Goal: Use online tool/utility: Utilize a website feature to perform a specific function

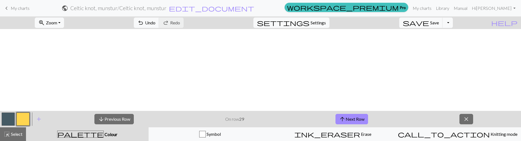
scroll to position [287, 0]
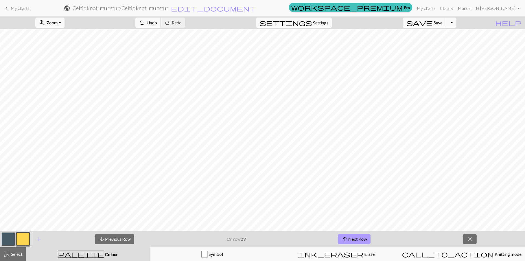
click at [364, 141] on button "arrow_upward Next Row" at bounding box center [354, 239] width 33 height 10
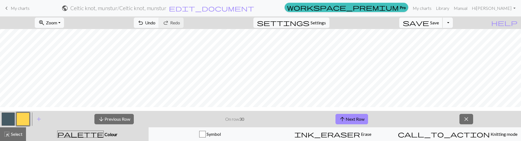
scroll to position [260, 0]
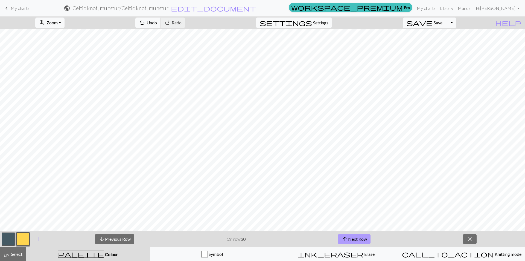
click at [366, 141] on button "arrow_upward Next Row" at bounding box center [354, 239] width 33 height 10
click at [363, 141] on button "arrow_upward Next Row" at bounding box center [354, 239] width 33 height 10
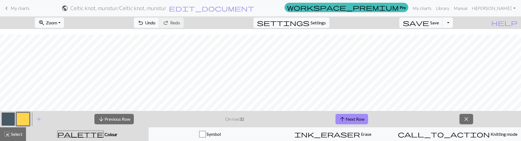
scroll to position [244, 0]
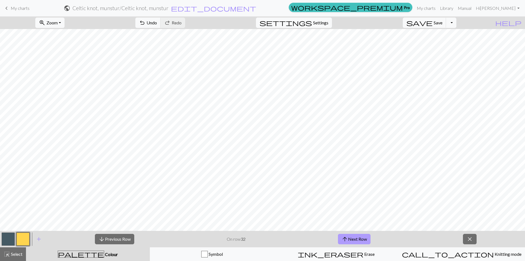
click at [367, 141] on button "arrow_upward Next Row" at bounding box center [354, 239] width 33 height 10
click at [361, 141] on button "arrow_upward Next Row" at bounding box center [354, 239] width 33 height 10
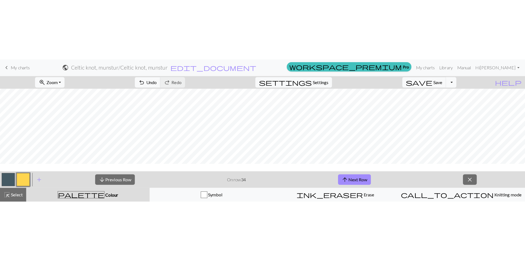
scroll to position [216, 0]
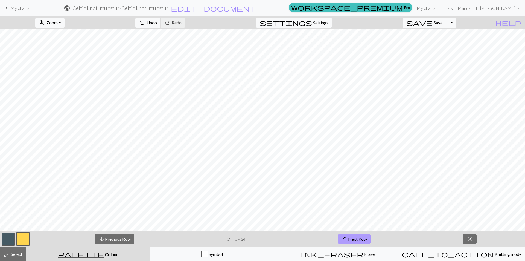
click at [355, 141] on button "arrow_upward Next Row" at bounding box center [354, 239] width 33 height 10
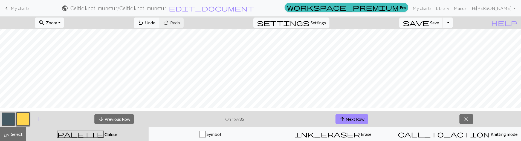
scroll to position [210, 0]
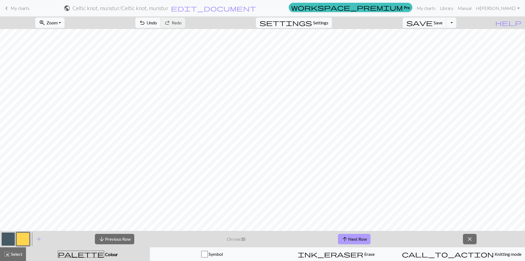
click at [361, 141] on button "arrow_upward Next Row" at bounding box center [354, 239] width 33 height 10
click at [366, 141] on button "arrow_upward Next Row" at bounding box center [354, 239] width 33 height 10
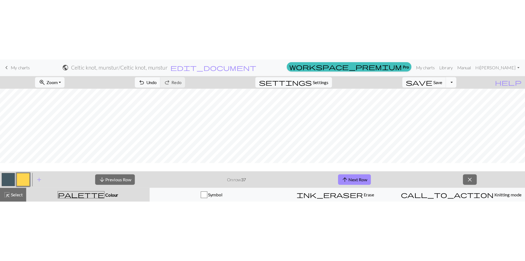
scroll to position [182, 0]
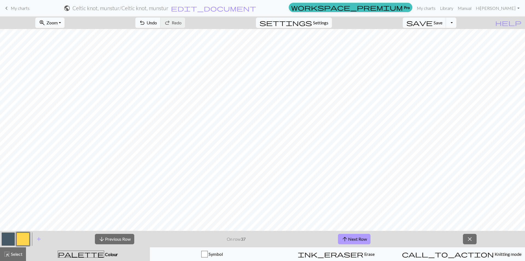
click at [367, 141] on button "arrow_upward Next Row" at bounding box center [354, 239] width 33 height 10
click at [365, 141] on button "arrow_upward Next Row" at bounding box center [354, 239] width 33 height 10
click at [361, 141] on button "arrow_upward Next Row" at bounding box center [354, 239] width 33 height 10
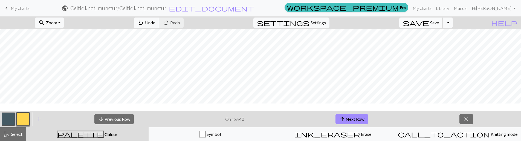
scroll to position [155, 0]
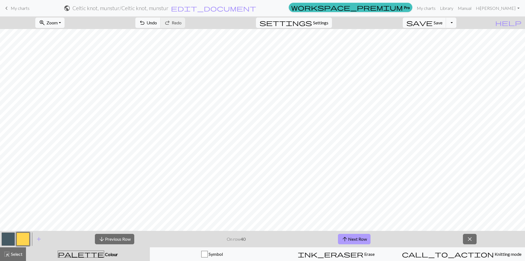
click at [366, 141] on button "arrow_upward Next Row" at bounding box center [354, 239] width 33 height 10
click at [362, 141] on button "arrow_upward Next Row" at bounding box center [354, 239] width 33 height 10
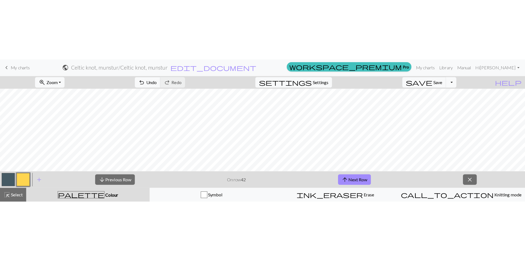
scroll to position [138, 0]
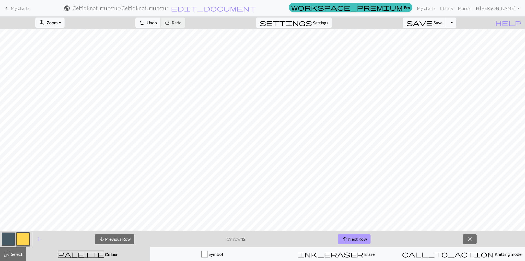
click at [366, 141] on button "arrow_upward Next Row" at bounding box center [354, 239] width 33 height 10
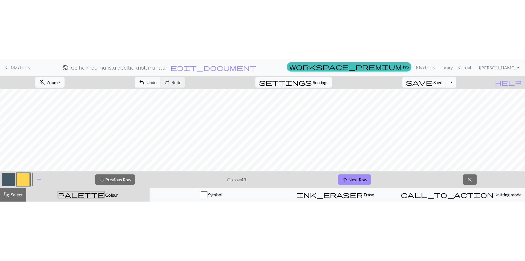
scroll to position [124, 0]
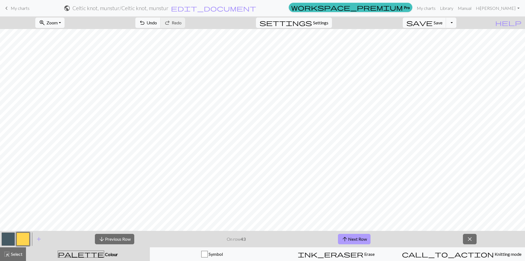
click at [364, 141] on button "arrow_upward Next Row" at bounding box center [354, 239] width 33 height 10
click at [362, 141] on button "arrow_upward Next Row" at bounding box center [354, 239] width 33 height 10
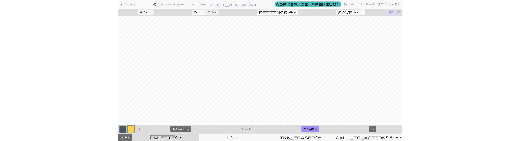
scroll to position [15, 0]
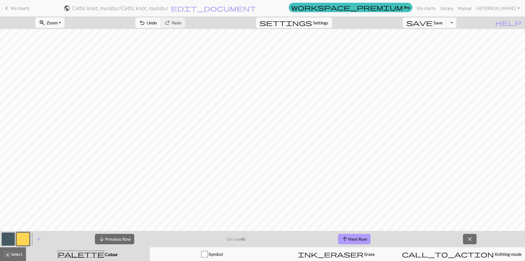
click at [364, 141] on button "arrow_upward Next Row" at bounding box center [354, 239] width 33 height 10
click at [471, 141] on span "close" at bounding box center [470, 239] width 7 height 8
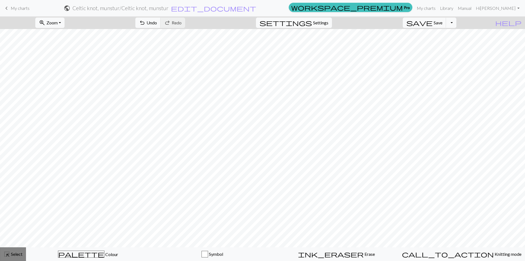
click at [17, 141] on span "Select" at bounding box center [16, 253] width 12 height 5
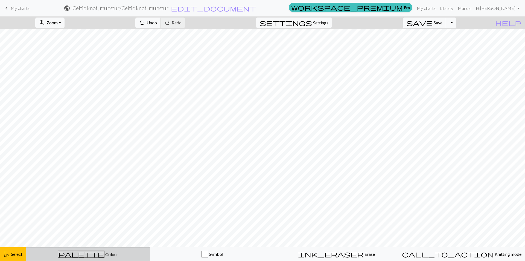
click at [82, 141] on span "palette" at bounding box center [81, 254] width 46 height 8
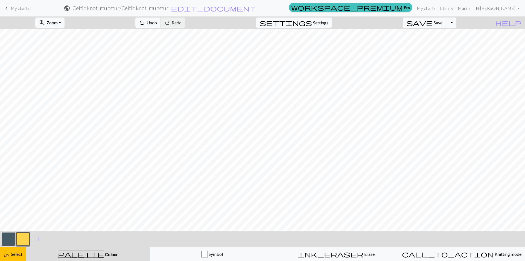
click at [27, 141] on button "button" at bounding box center [22, 238] width 13 height 13
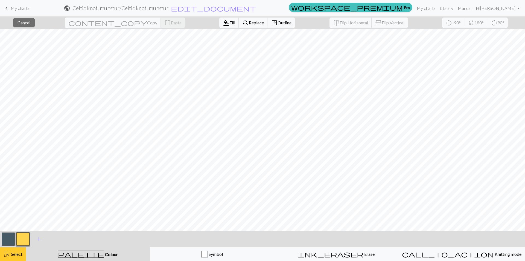
click at [21, 141] on span "Select" at bounding box center [16, 253] width 12 height 5
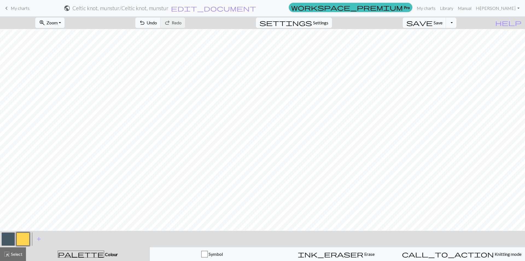
click at [10, 141] on button "button" at bounding box center [8, 238] width 13 height 13
click at [28, 141] on button "button" at bounding box center [22, 238] width 13 height 13
click at [5, 141] on button "button" at bounding box center [8, 238] width 13 height 13
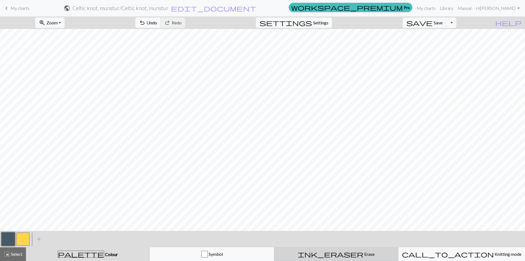
click at [364, 141] on span "Erase" at bounding box center [369, 253] width 11 height 5
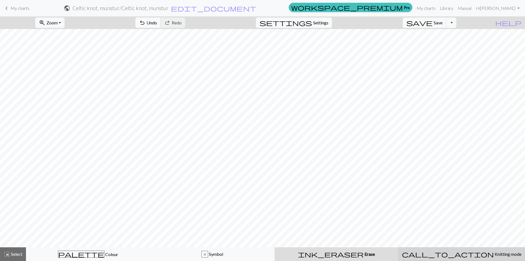
click at [448, 141] on span "call_to_action" at bounding box center [448, 254] width 92 height 8
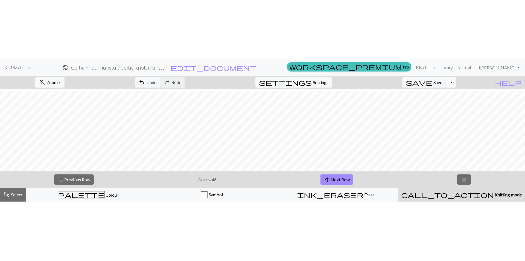
scroll to position [96, 0]
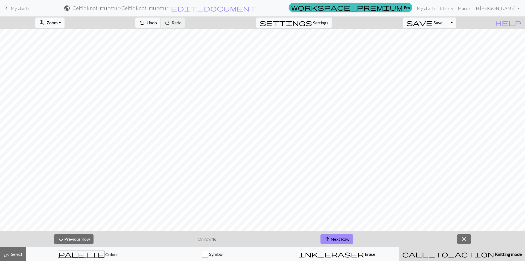
click at [65, 22] on button "zoom_in Zoom Zoom" at bounding box center [49, 23] width 29 height 10
click at [68, 36] on button "Fit all" at bounding box center [57, 34] width 43 height 9
click at [65, 26] on button "zoom_in Zoom Zoom" at bounding box center [49, 23] width 29 height 10
click at [67, 45] on button "Fit width" at bounding box center [57, 43] width 43 height 9
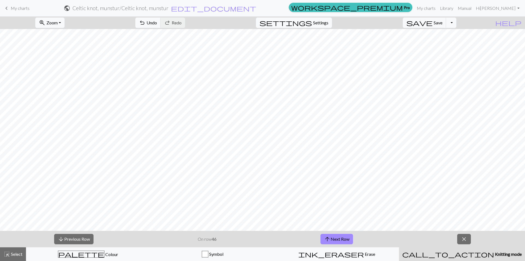
scroll to position [82, 0]
click at [464, 141] on span "close" at bounding box center [464, 239] width 7 height 8
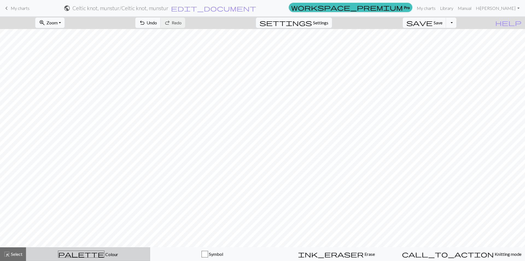
click at [81, 141] on span "palette" at bounding box center [81, 254] width 46 height 8
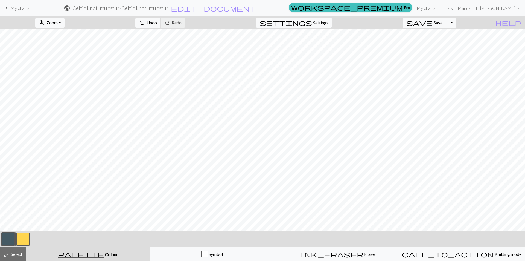
click at [10, 141] on button "button" at bounding box center [8, 238] width 13 height 13
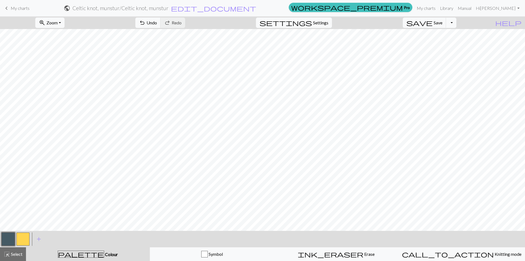
click at [26, 141] on button "button" at bounding box center [22, 238] width 13 height 13
click at [8, 141] on button "button" at bounding box center [8, 238] width 13 height 13
click at [65, 22] on button "zoom_in Zoom Zoom" at bounding box center [49, 23] width 29 height 10
click at [65, 33] on button "Fit all" at bounding box center [57, 34] width 43 height 9
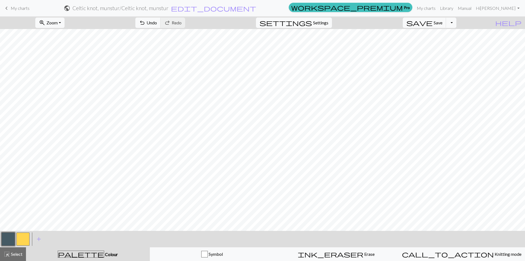
scroll to position [0, 0]
click at [65, 24] on button "zoom_in Zoom Zoom" at bounding box center [49, 23] width 29 height 10
click at [69, 43] on button "Fit width" at bounding box center [57, 43] width 43 height 9
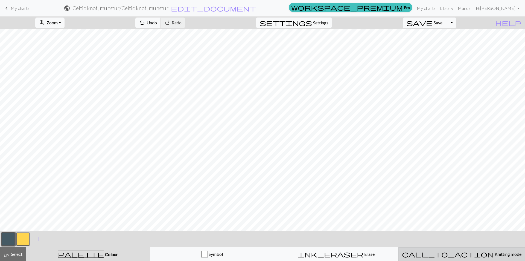
click at [494, 141] on span "Knitting mode" at bounding box center [508, 253] width 28 height 5
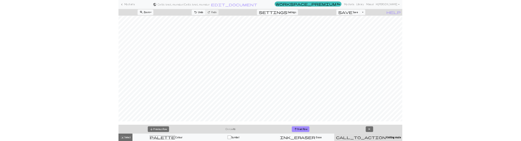
scroll to position [55, 0]
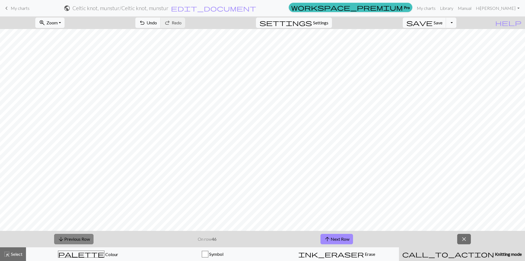
click at [88, 141] on button "arrow_downward Previous Row" at bounding box center [73, 239] width 39 height 10
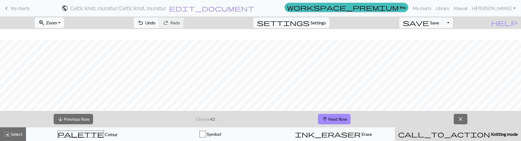
scroll to position [137, 0]
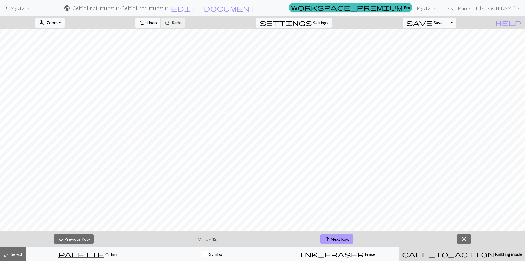
click at [351, 141] on button "arrow_upward Next Row" at bounding box center [337, 239] width 33 height 10
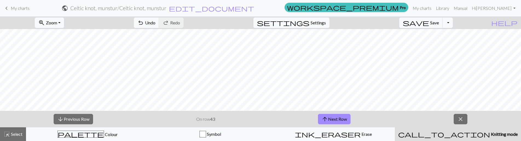
scroll to position [131, 0]
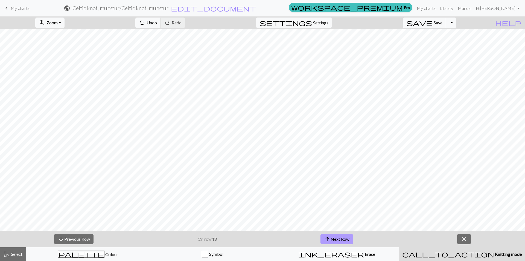
click at [347, 141] on button "arrow_upward Next Row" at bounding box center [337, 239] width 33 height 10
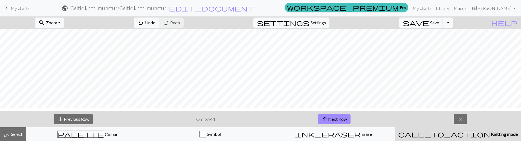
scroll to position [112, 0]
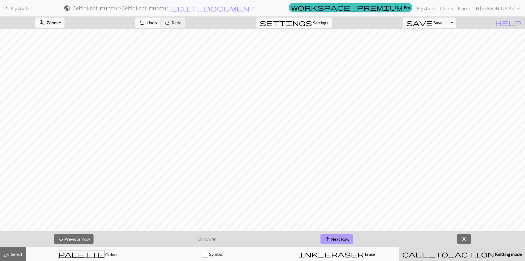
click at [345, 141] on button "arrow_upward Next Row" at bounding box center [337, 239] width 33 height 10
click at [339, 141] on button "arrow_upward Next Row" at bounding box center [337, 239] width 33 height 10
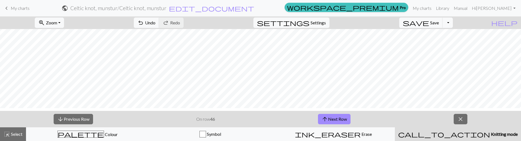
scroll to position [93, 0]
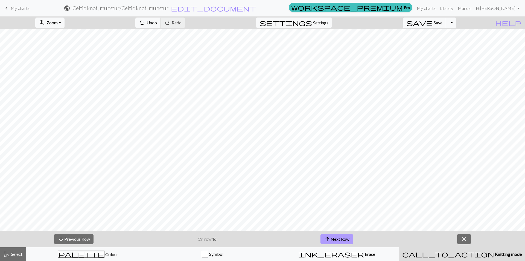
click at [345, 141] on button "arrow_upward Next Row" at bounding box center [337, 239] width 33 height 10
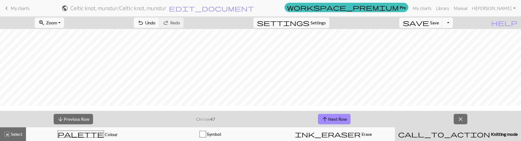
scroll to position [82, 0]
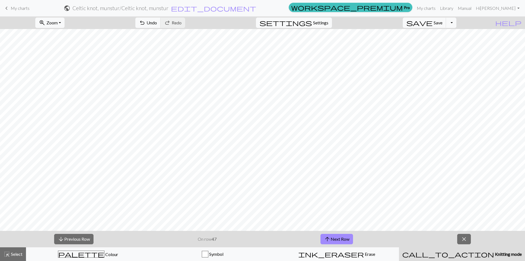
drag, startPoint x: 344, startPoint y: 239, endPoint x: 350, endPoint y: 233, distance: 8.9
click at [344, 141] on button "arrow_upward Next Row" at bounding box center [337, 239] width 33 height 10
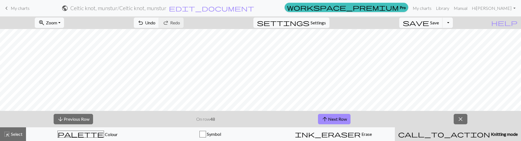
scroll to position [63, 0]
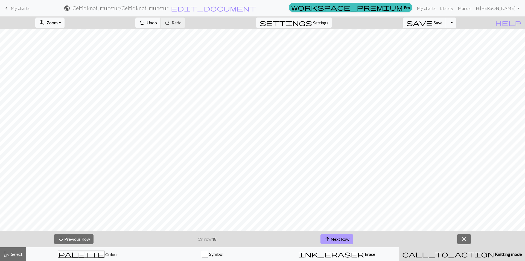
click at [348, 141] on button "arrow_upward Next Row" at bounding box center [337, 239] width 33 height 10
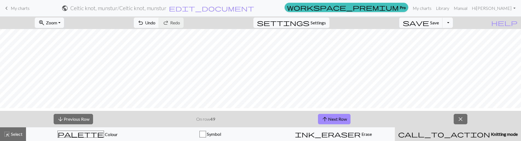
scroll to position [58, 0]
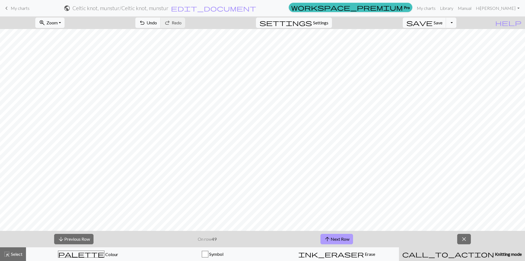
click at [347, 141] on button "arrow_upward Next Row" at bounding box center [337, 239] width 33 height 10
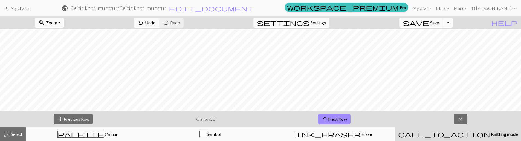
scroll to position [50, 0]
click at [439, 25] on span "Save" at bounding box center [434, 22] width 9 height 5
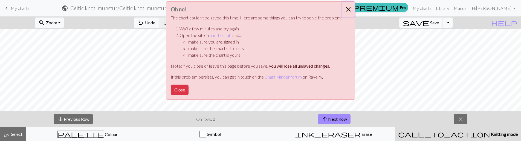
click at [349, 11] on button "Close" at bounding box center [348, 9] width 13 height 15
